Goal: Task Accomplishment & Management: Use online tool/utility

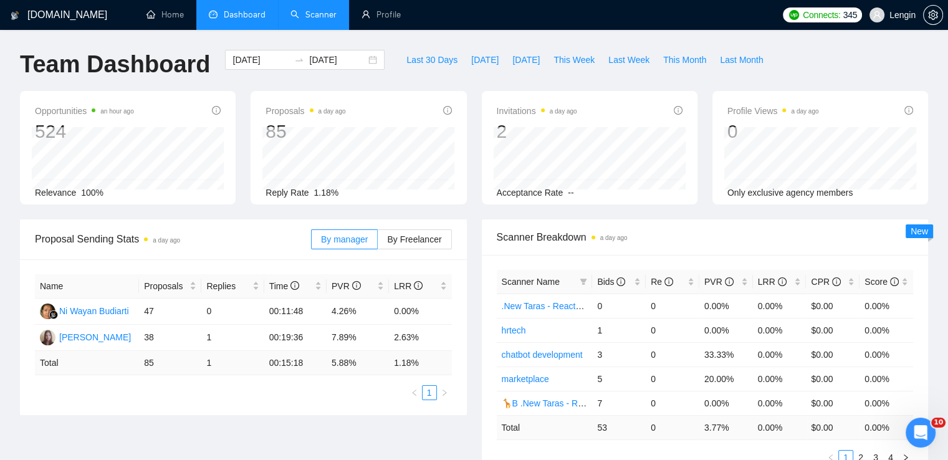
click at [326, 20] on link "Scanner" at bounding box center [313, 14] width 46 height 11
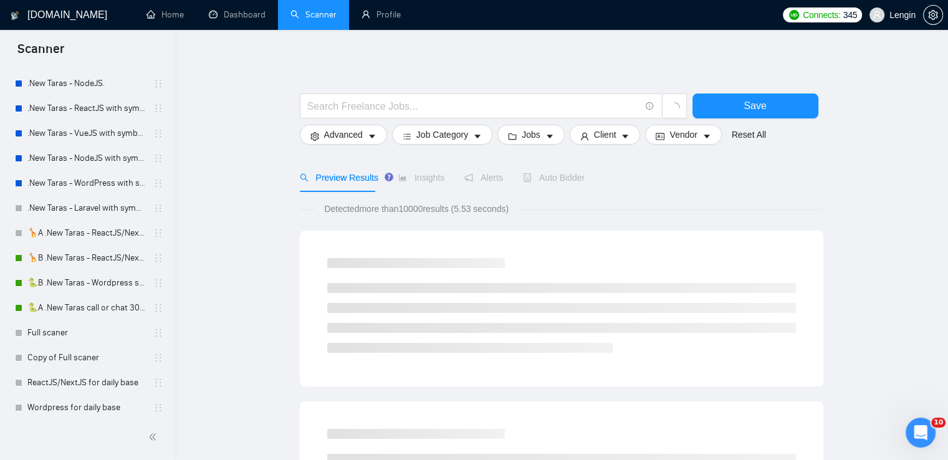
scroll to position [182, 0]
click at [97, 259] on link "🦒B .New Taras - ReactJS/NextJS rel exp 23/04" at bounding box center [86, 257] width 118 height 25
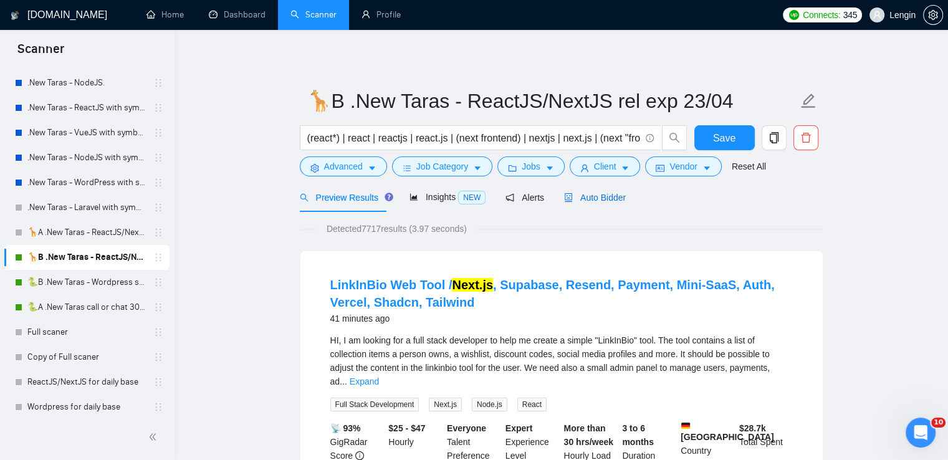
click at [595, 203] on span "Auto Bidder" at bounding box center [595, 198] width 62 height 10
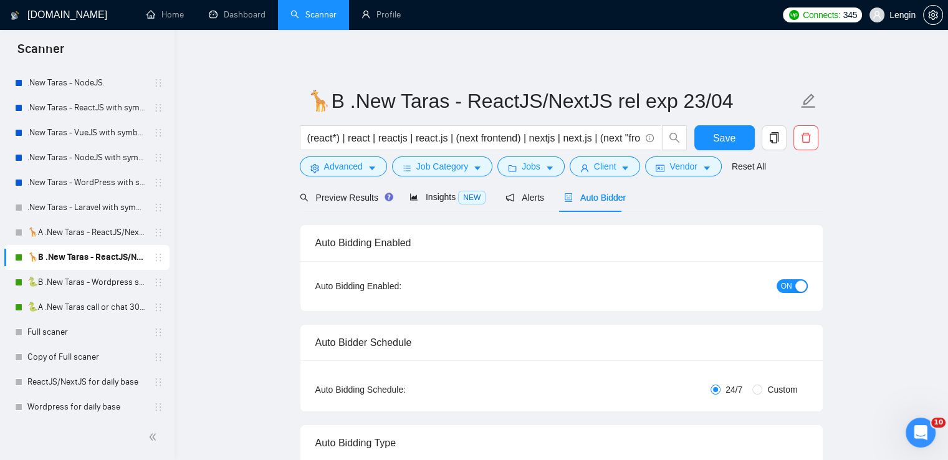
radio input "false"
radio input "true"
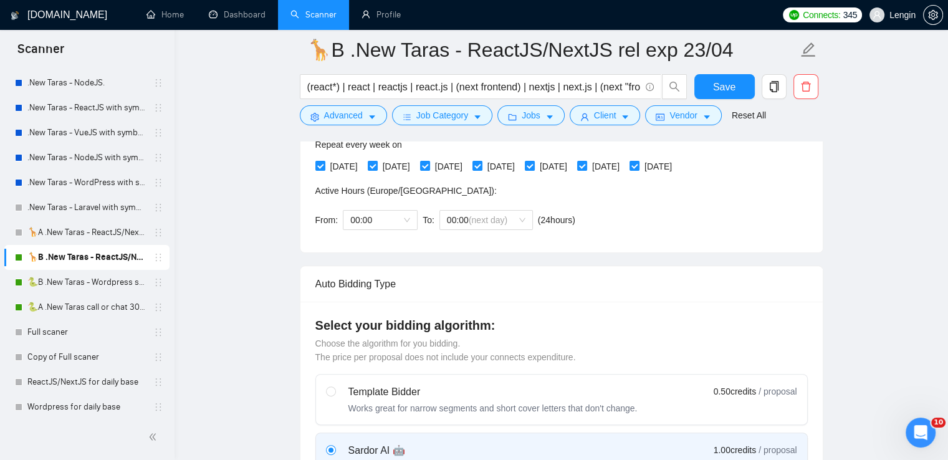
scroll to position [328, 0]
click at [516, 224] on span "00:00 (next day)" at bounding box center [486, 218] width 79 height 19
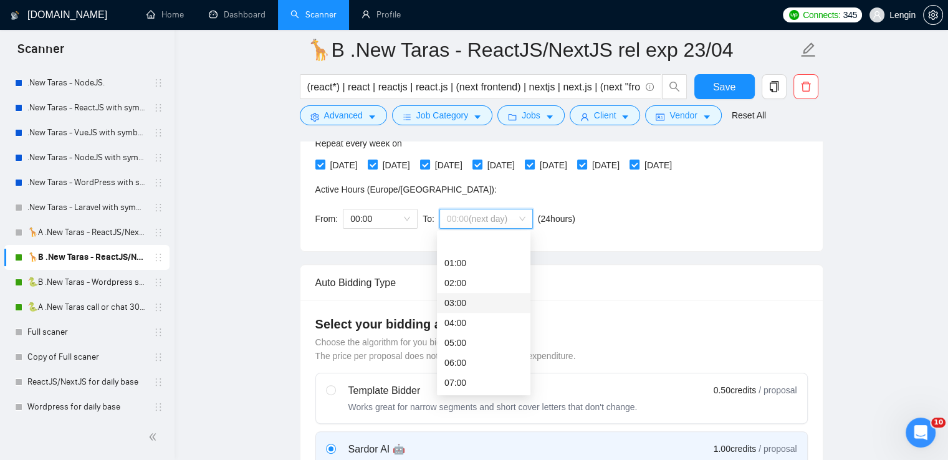
scroll to position [170, 0]
click at [470, 272] on div "10:00" at bounding box center [483, 273] width 79 height 14
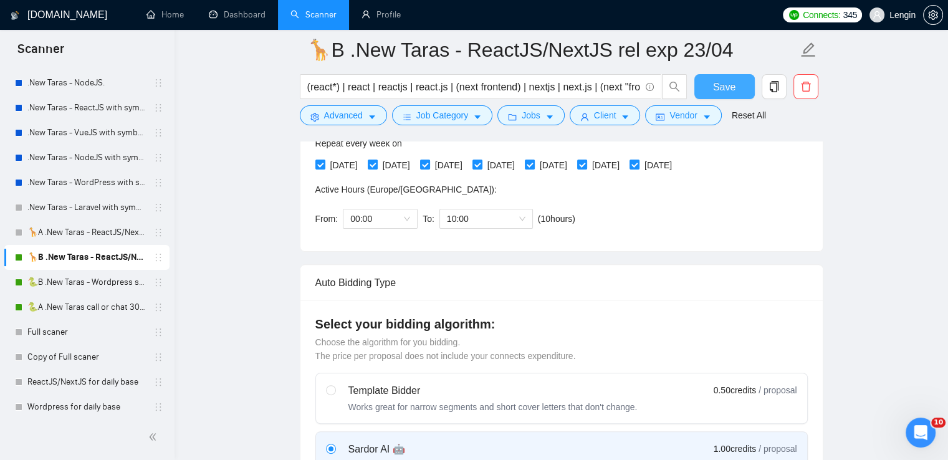
click at [717, 89] on span "Save" at bounding box center [724, 87] width 22 height 16
click at [102, 284] on link "🐍B .New Taras - Wordpress short 23/04" at bounding box center [86, 282] width 118 height 25
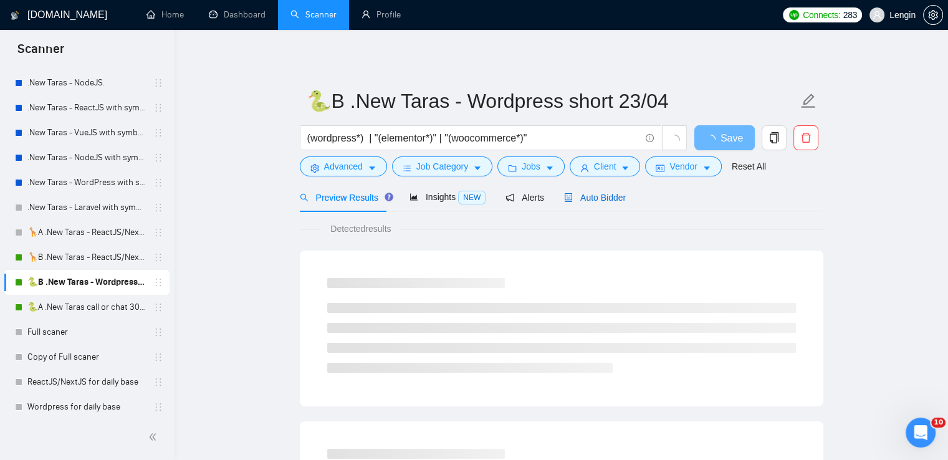
click at [590, 193] on span "Auto Bidder" at bounding box center [595, 198] width 62 height 10
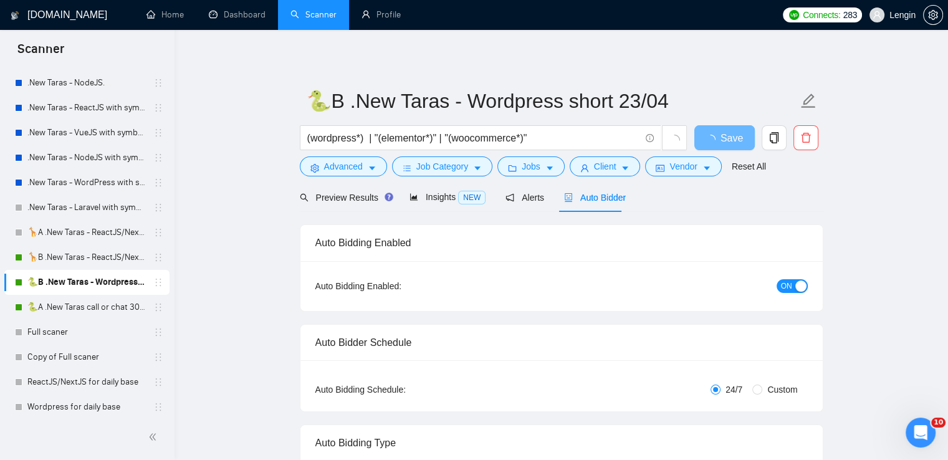
radio input "false"
radio input "true"
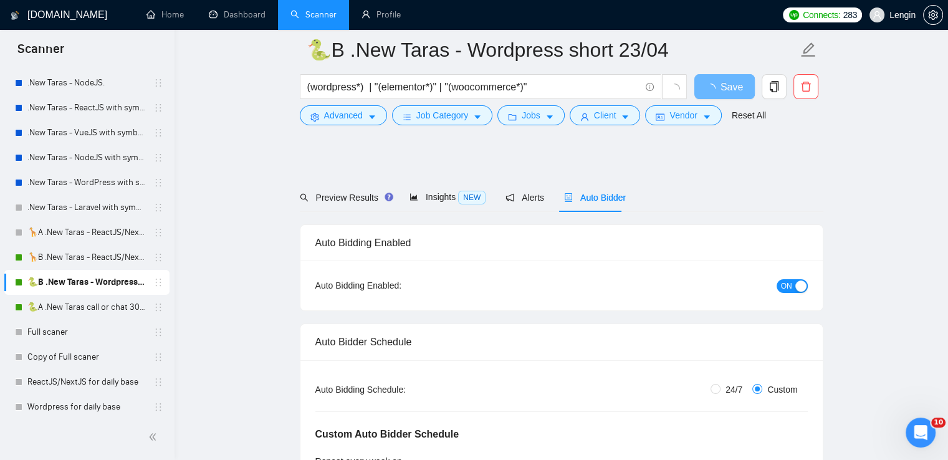
scroll to position [207, 0]
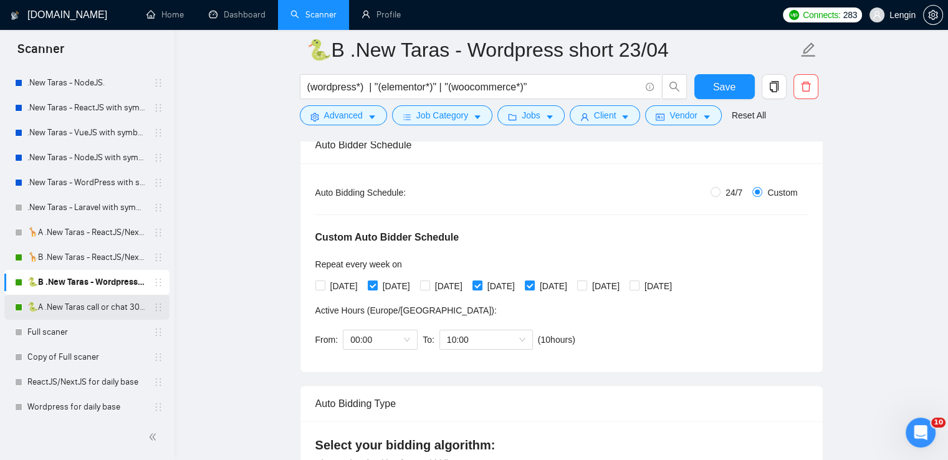
click at [97, 312] on link "🐍A .New Taras call or chat 30%view 0 reply 23/04" at bounding box center [86, 307] width 118 height 25
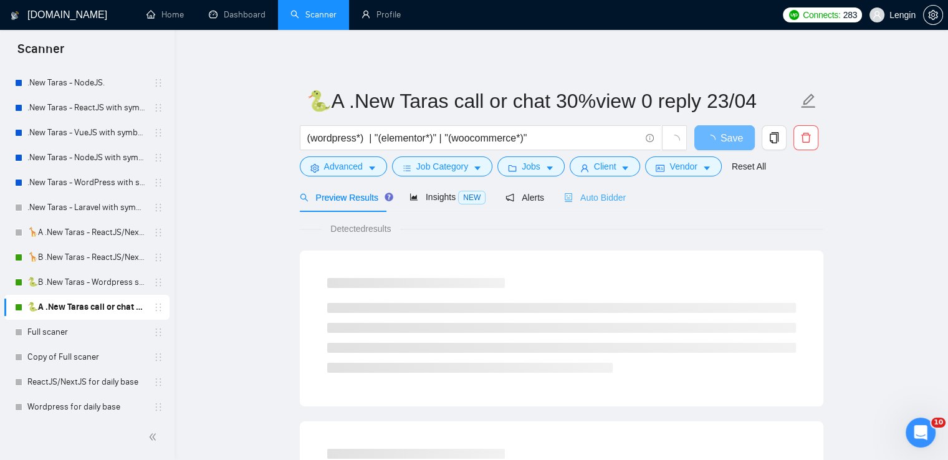
click at [613, 206] on div "Auto Bidder" at bounding box center [595, 197] width 62 height 29
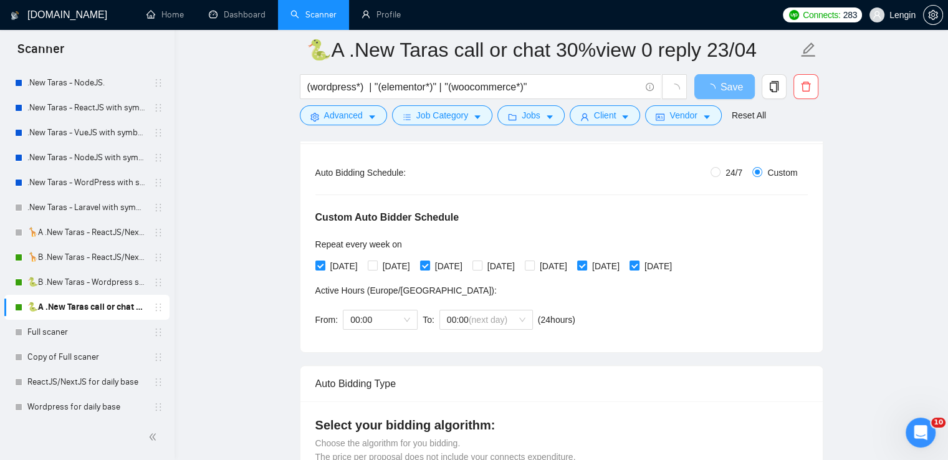
scroll to position [228, 0]
click at [512, 312] on span "00:00 (next day)" at bounding box center [486, 318] width 79 height 19
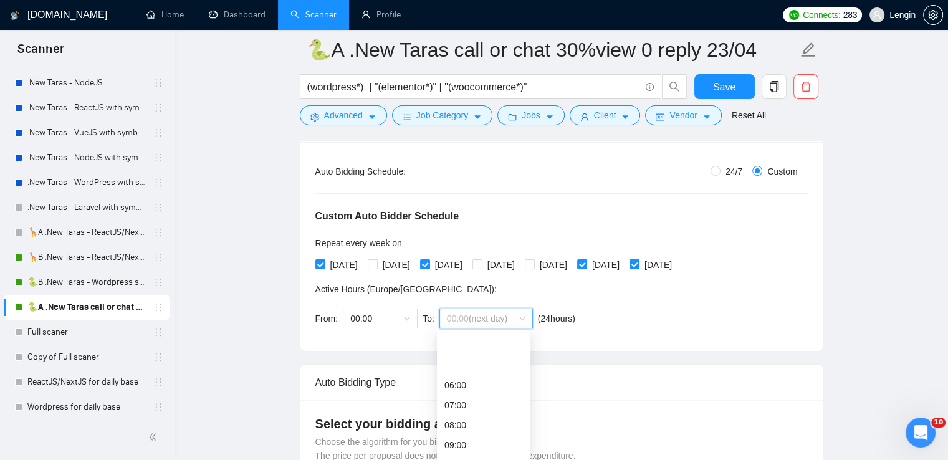
scroll to position [163, 0]
click at [458, 381] on div "10:00" at bounding box center [483, 379] width 79 height 14
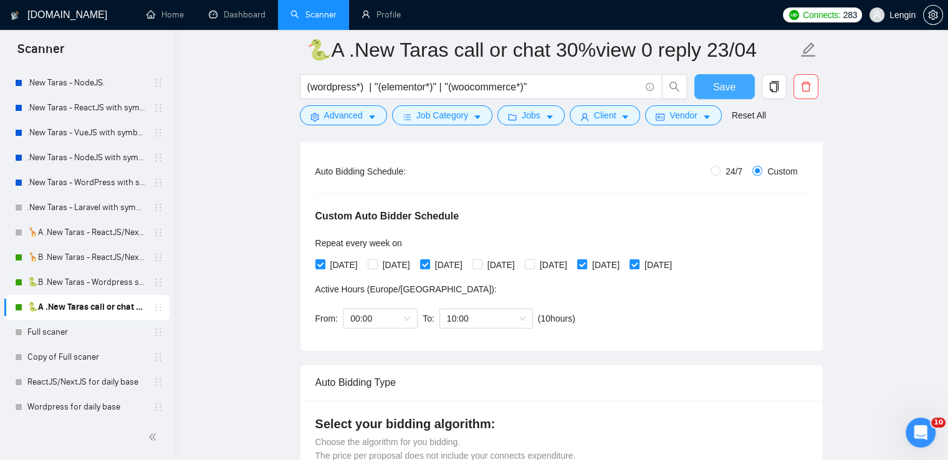
click at [723, 88] on span "Save" at bounding box center [724, 87] width 22 height 16
click at [712, 80] on button "Save" at bounding box center [724, 86] width 60 height 25
